Goal: Check status: Check status

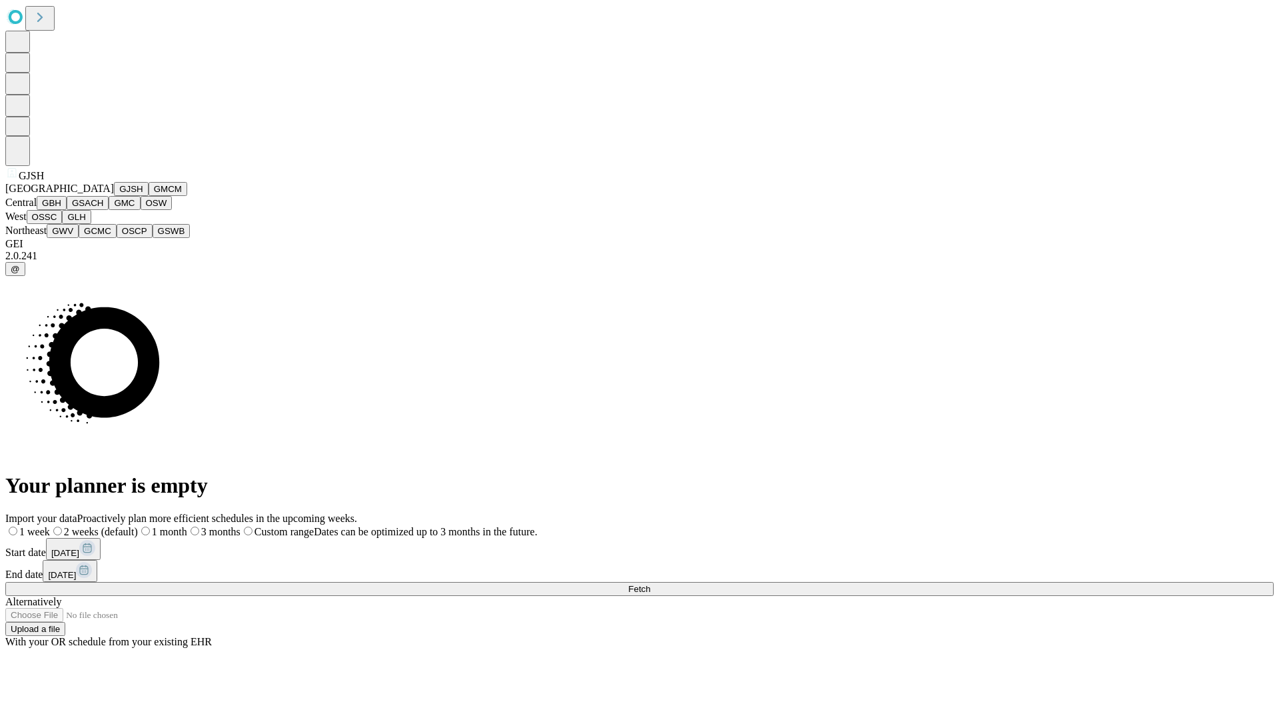
click at [114, 196] on button "GJSH" at bounding box center [131, 189] width 35 height 14
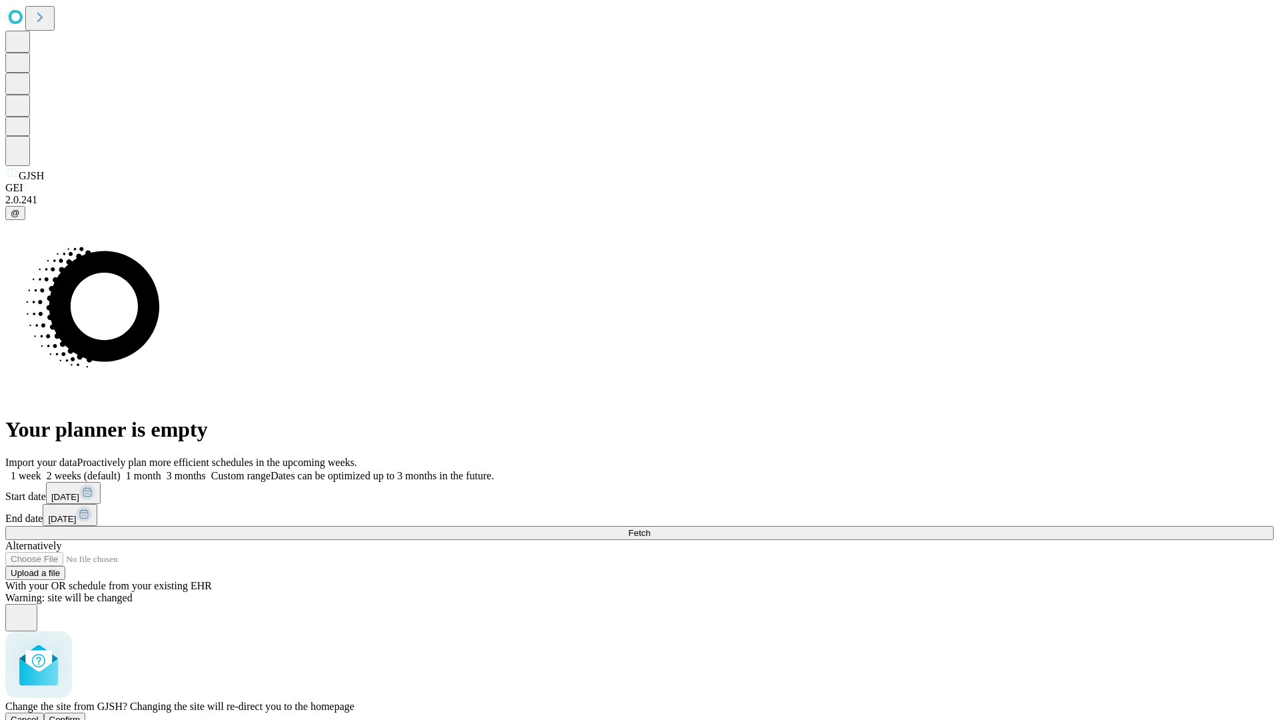
click at [81, 714] on span "Confirm" at bounding box center [64, 719] width 31 height 10
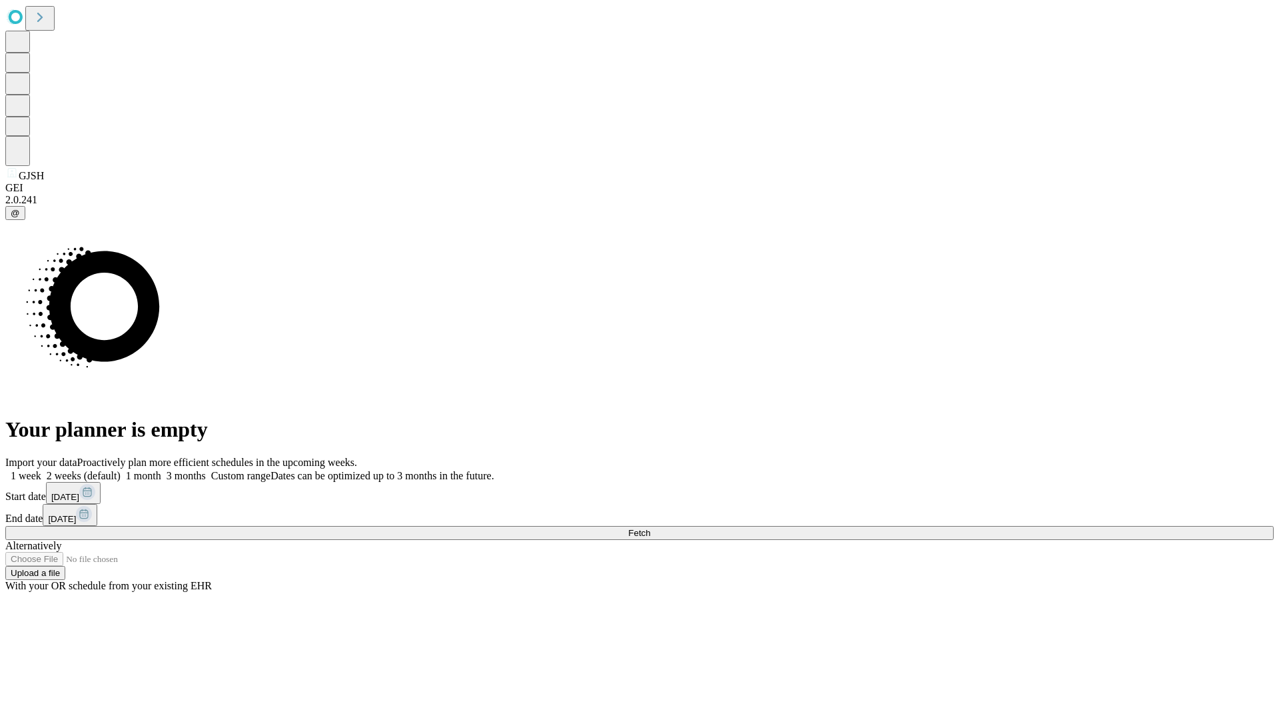
click at [41, 470] on label "1 week" at bounding box center [23, 475] width 36 height 11
click at [650, 528] on span "Fetch" at bounding box center [639, 533] width 22 height 10
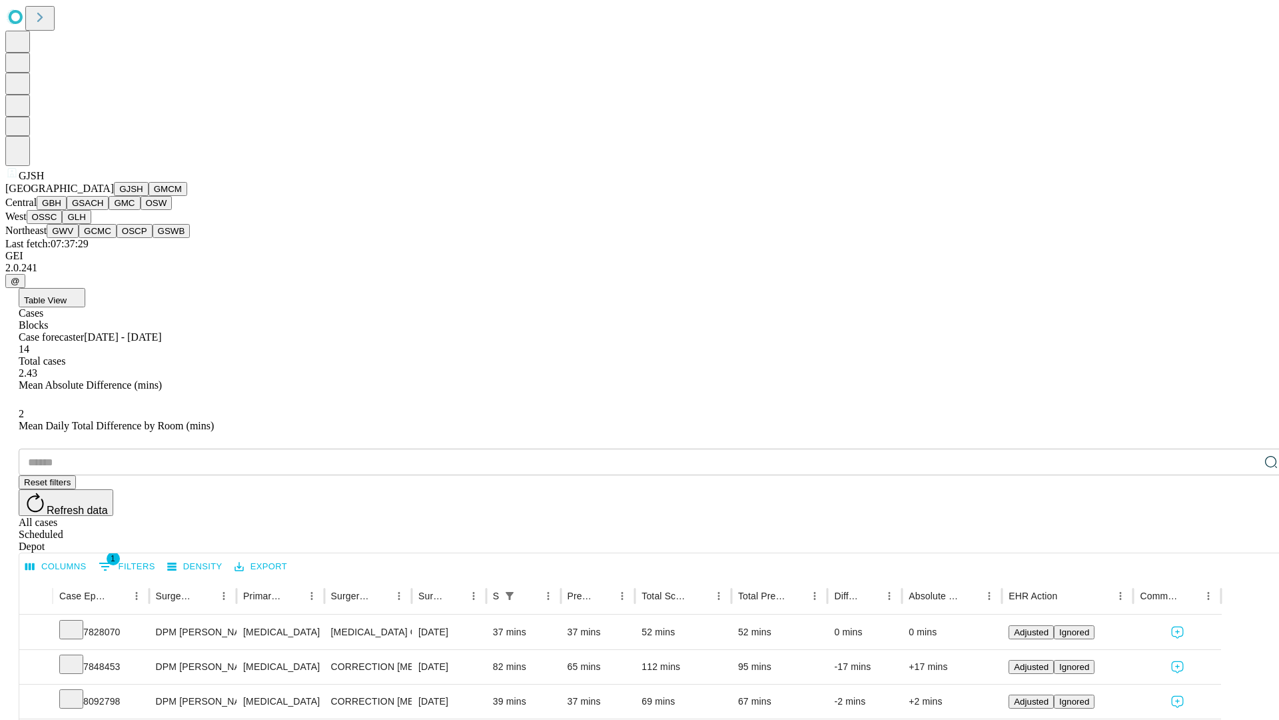
click at [149, 196] on button "GMCM" at bounding box center [168, 189] width 39 height 14
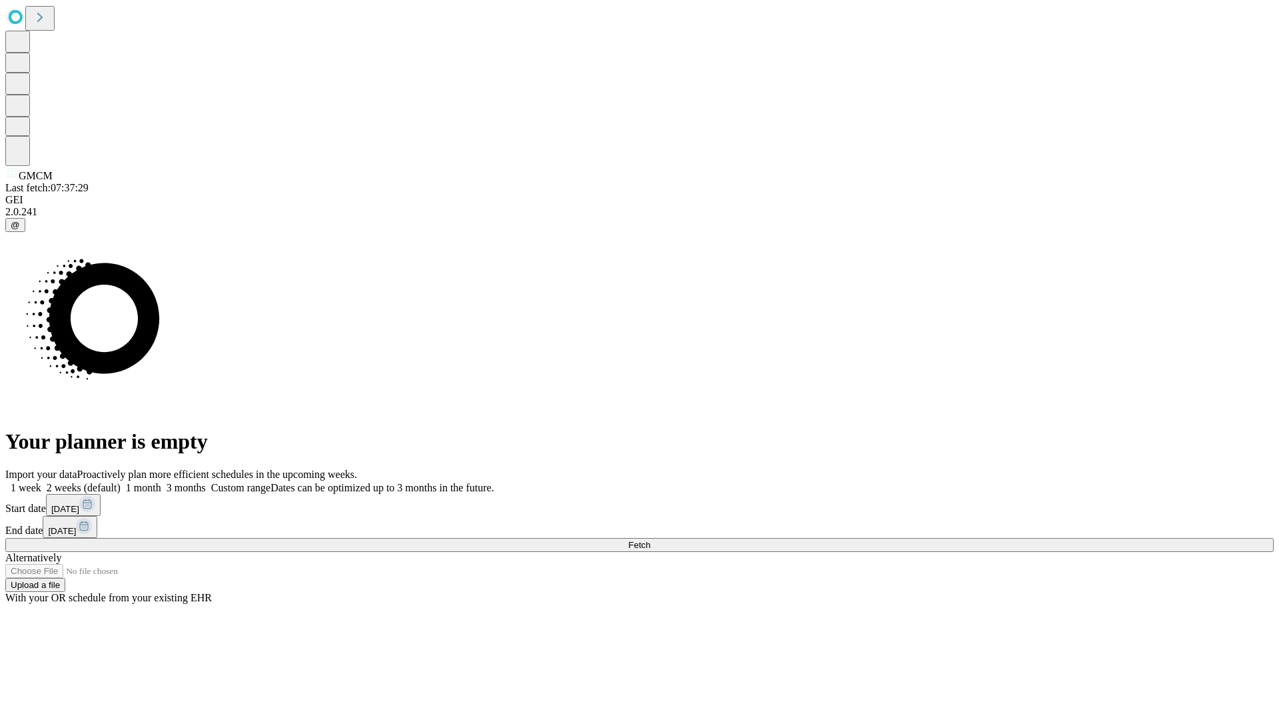
click at [41, 482] on label "1 week" at bounding box center [23, 487] width 36 height 11
click at [650, 540] on span "Fetch" at bounding box center [639, 545] width 22 height 10
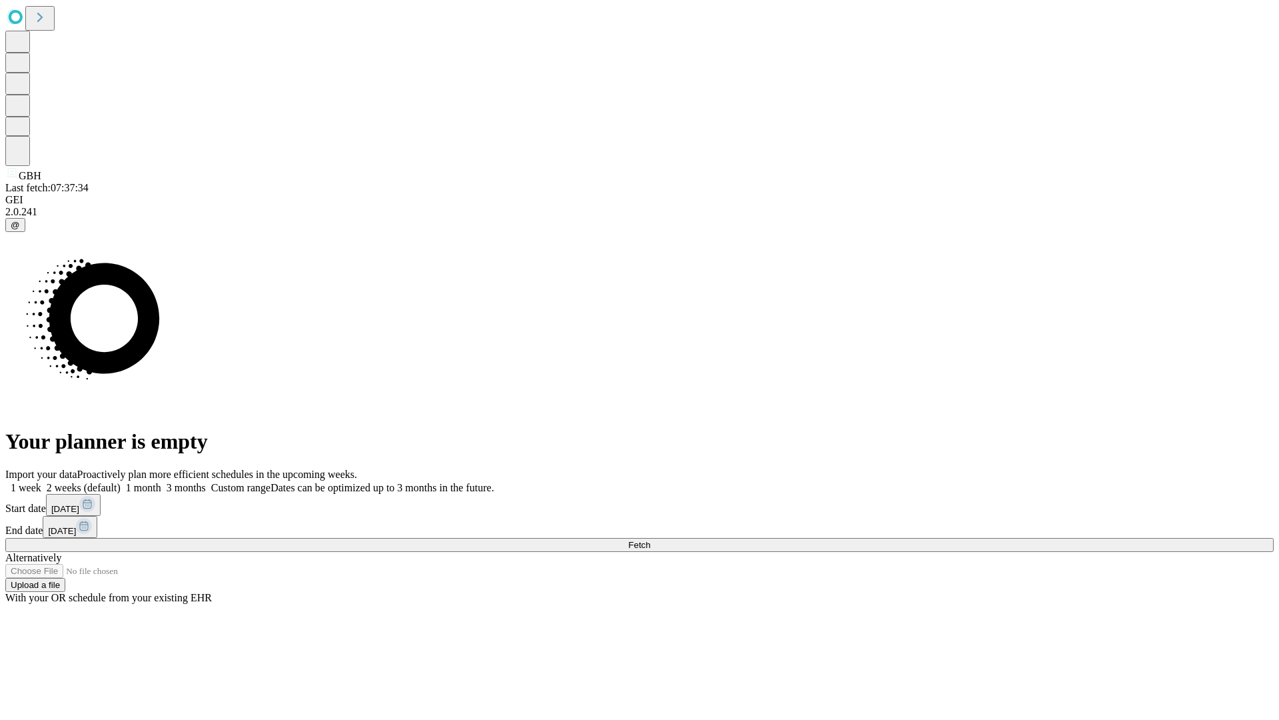
click at [41, 482] on label "1 week" at bounding box center [23, 487] width 36 height 11
click at [650, 540] on span "Fetch" at bounding box center [639, 545] width 22 height 10
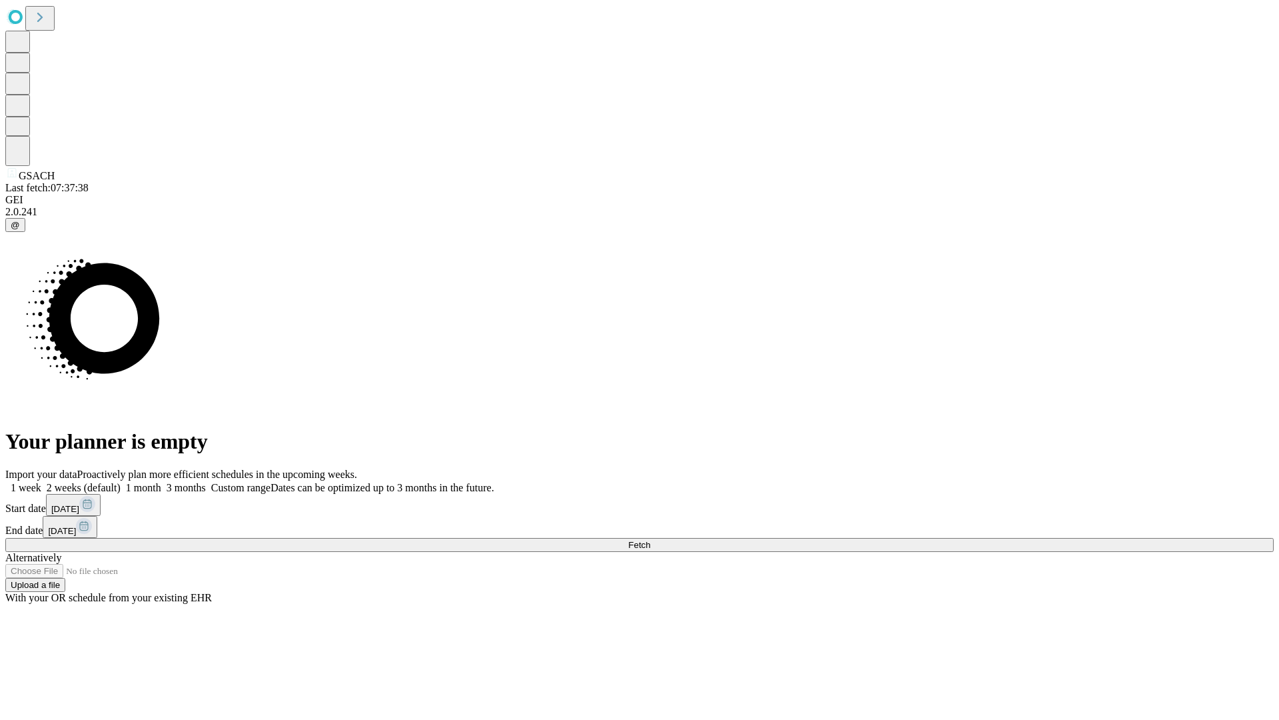
click at [41, 482] on label "1 week" at bounding box center [23, 487] width 36 height 11
click at [650, 540] on span "Fetch" at bounding box center [639, 545] width 22 height 10
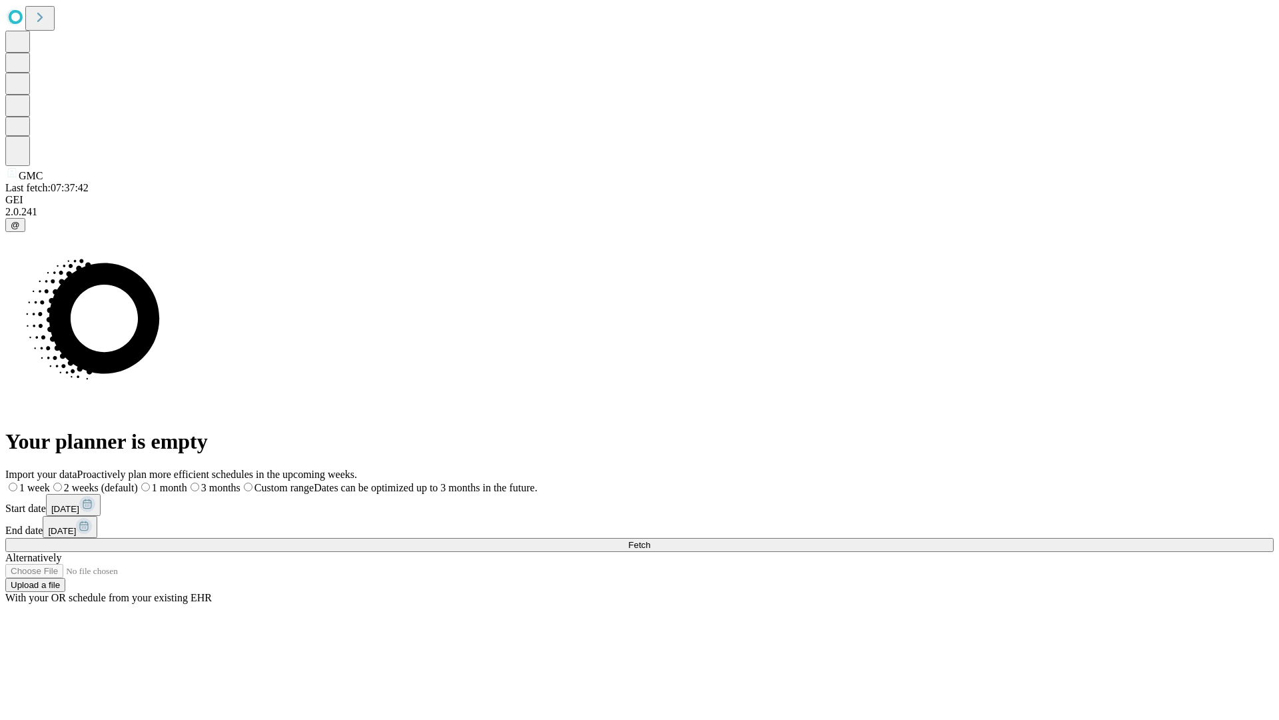
click at [50, 482] on label "1 week" at bounding box center [27, 487] width 45 height 11
click at [650, 540] on span "Fetch" at bounding box center [639, 545] width 22 height 10
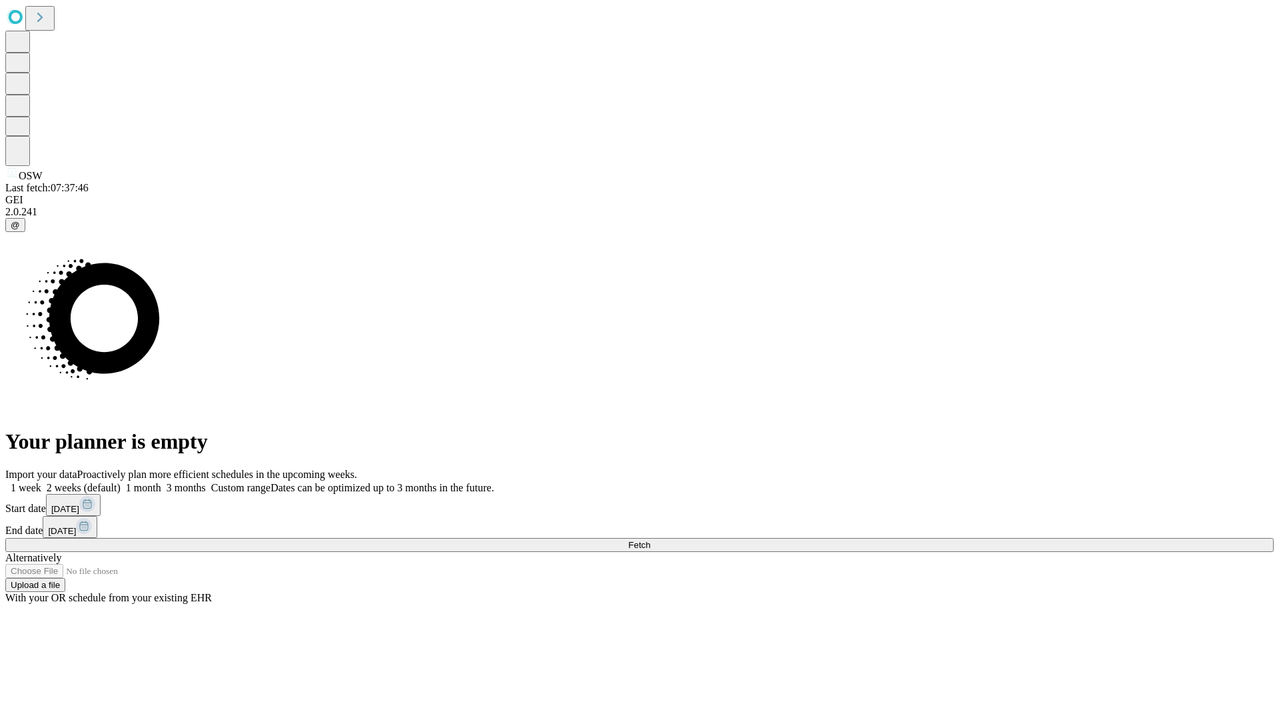
click at [41, 482] on label "1 week" at bounding box center [23, 487] width 36 height 11
click at [650, 540] on span "Fetch" at bounding box center [639, 545] width 22 height 10
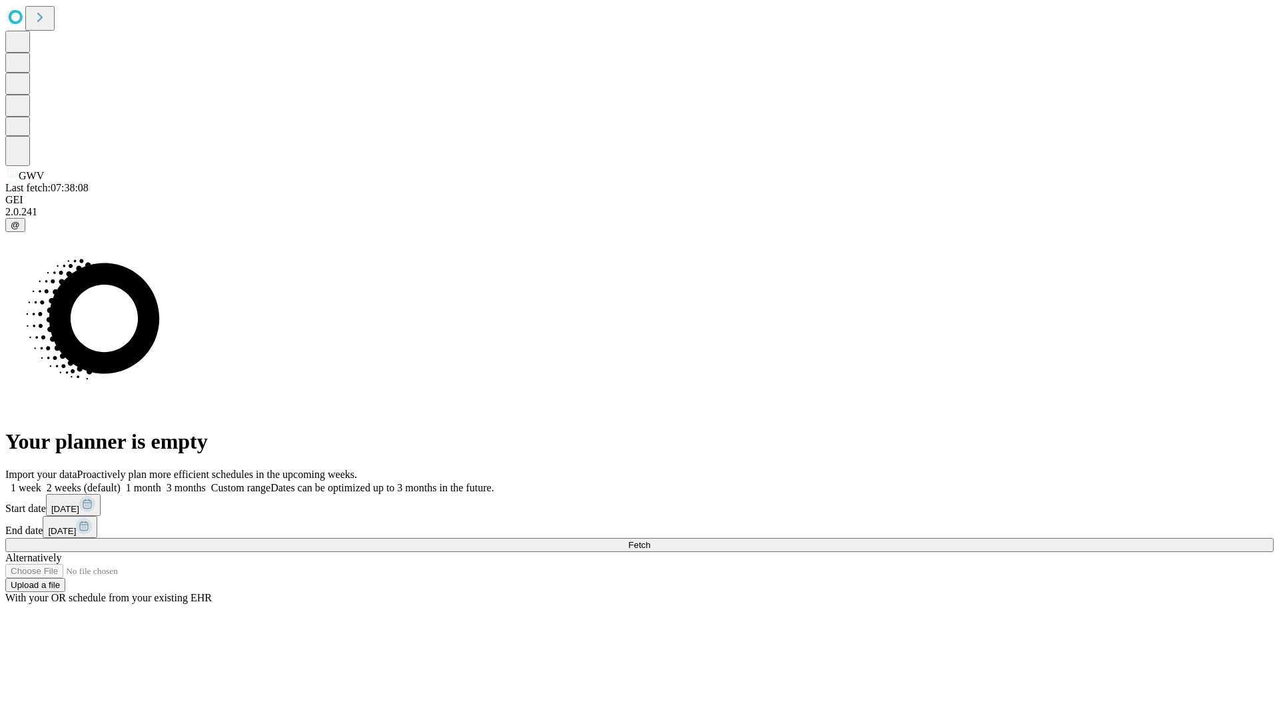
click at [650, 540] on span "Fetch" at bounding box center [639, 545] width 22 height 10
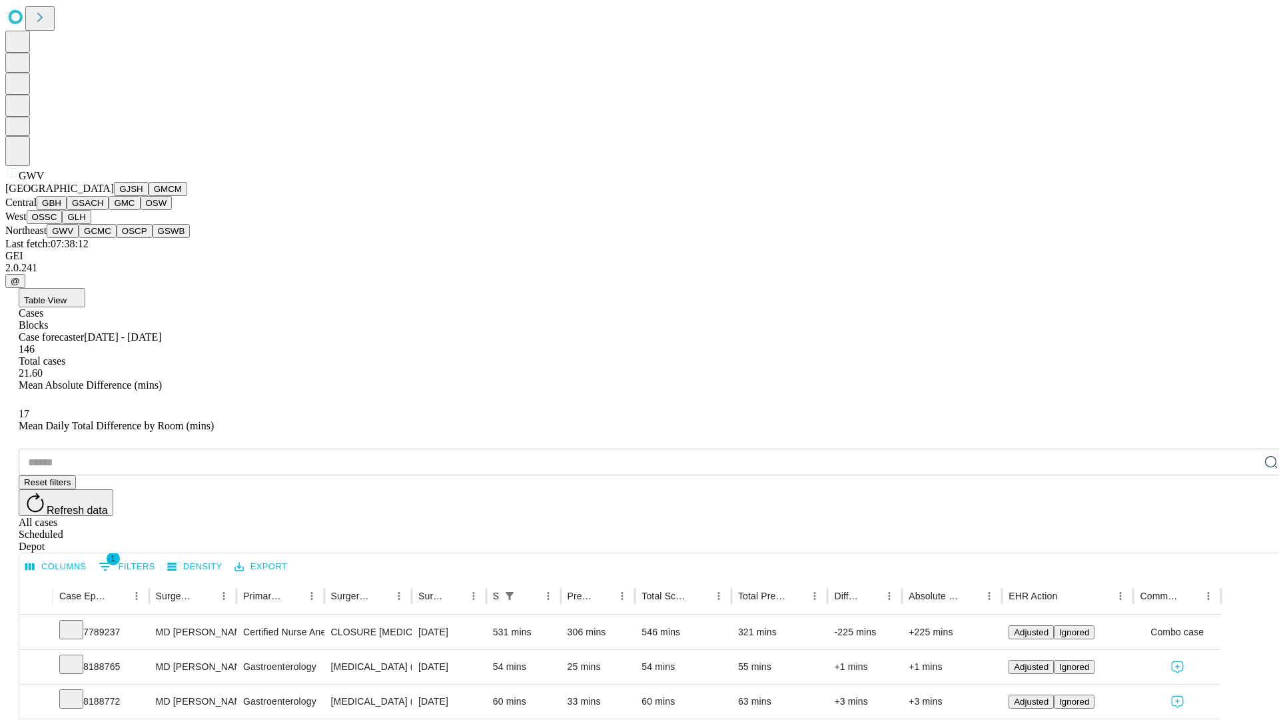
click at [103, 238] on button "GCMC" at bounding box center [98, 231] width 38 height 14
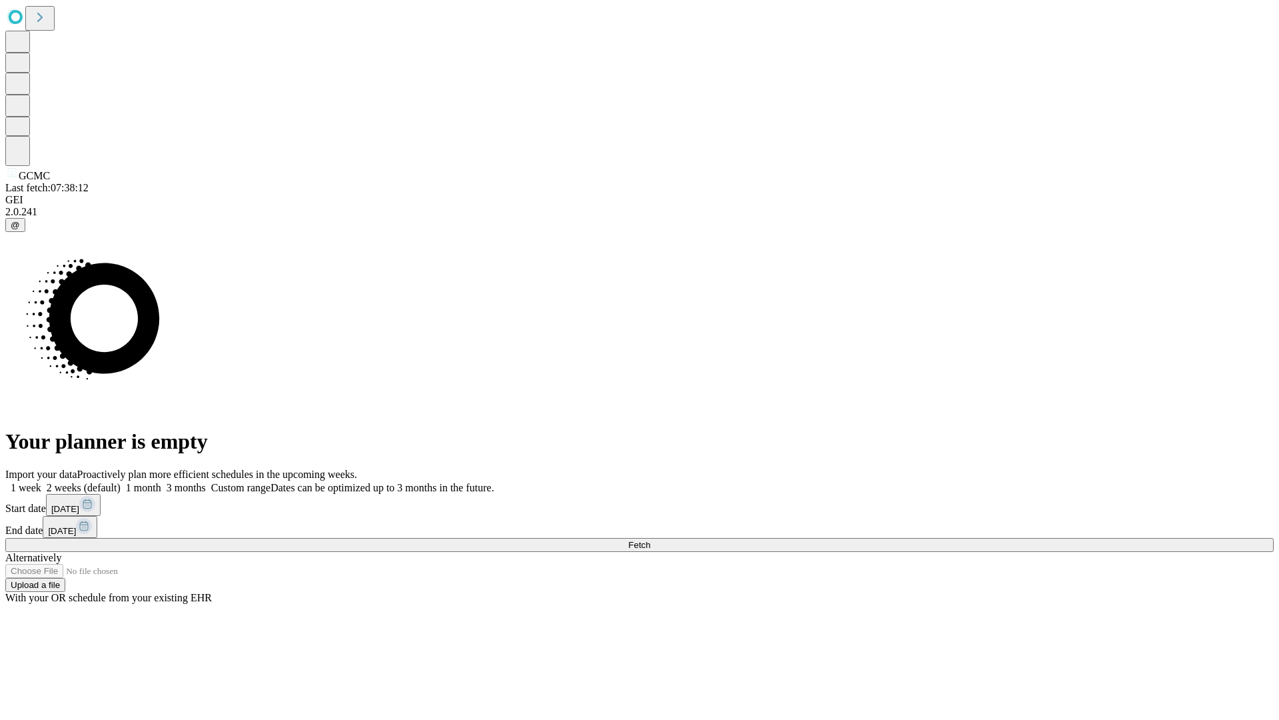
click at [41, 482] on label "1 week" at bounding box center [23, 487] width 36 height 11
click at [650, 540] on span "Fetch" at bounding box center [639, 545] width 22 height 10
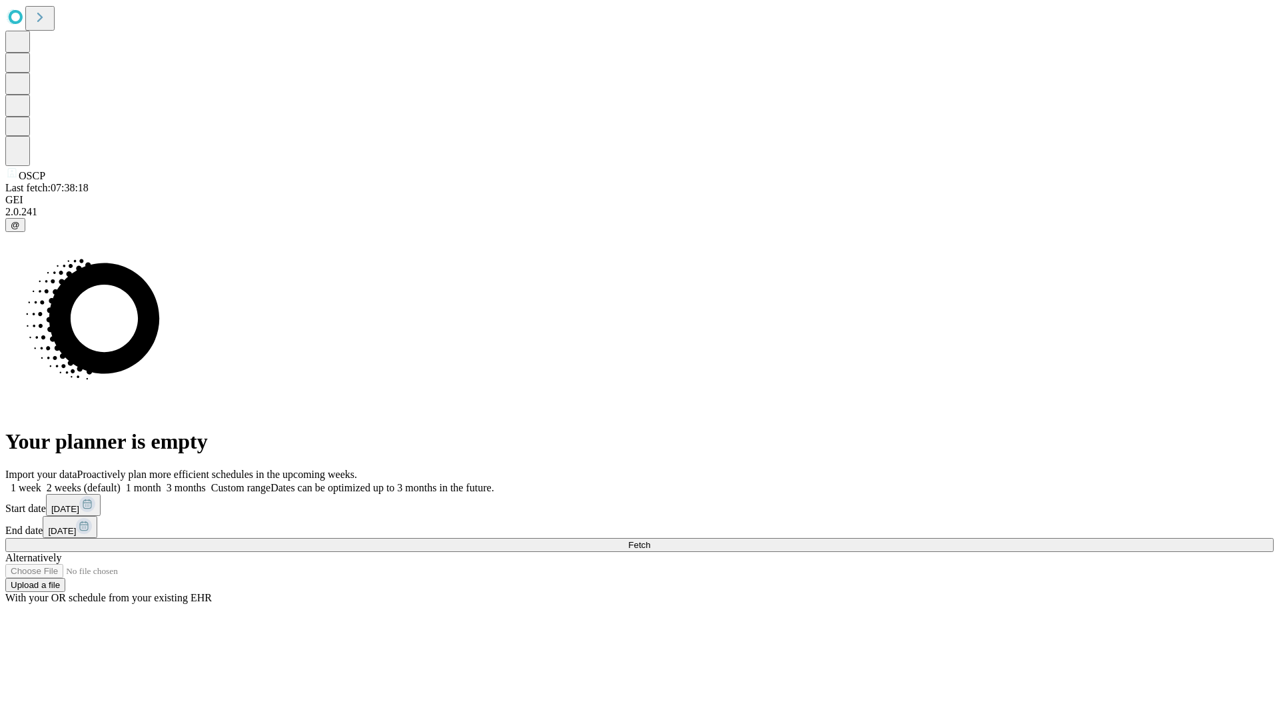
click at [41, 482] on label "1 week" at bounding box center [23, 487] width 36 height 11
click at [650, 540] on span "Fetch" at bounding box center [639, 545] width 22 height 10
